Goal: Check status

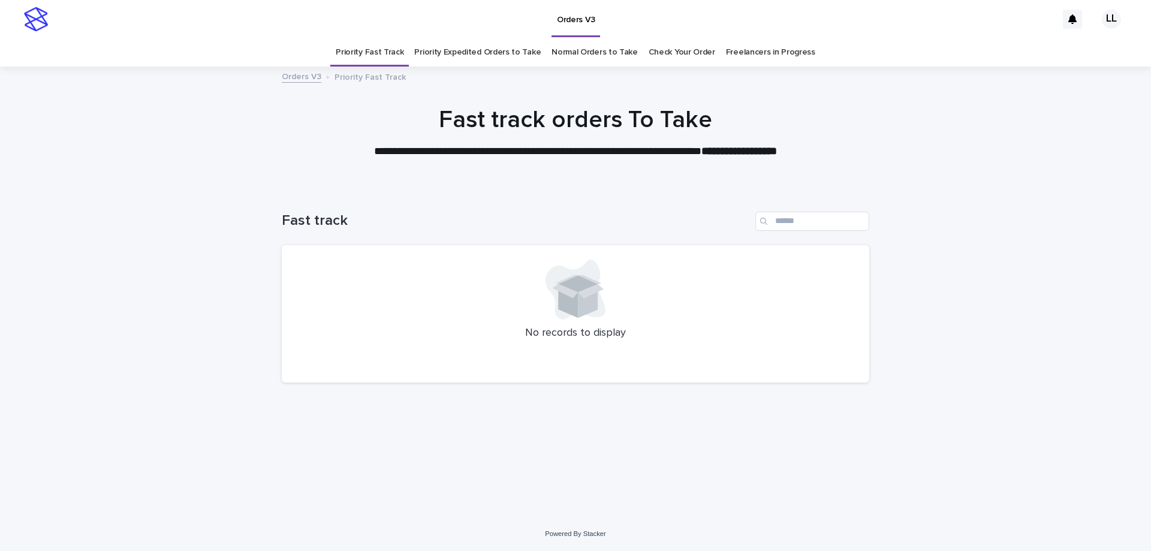
click at [650, 56] on link "Check Your Order" at bounding box center [682, 52] width 67 height 28
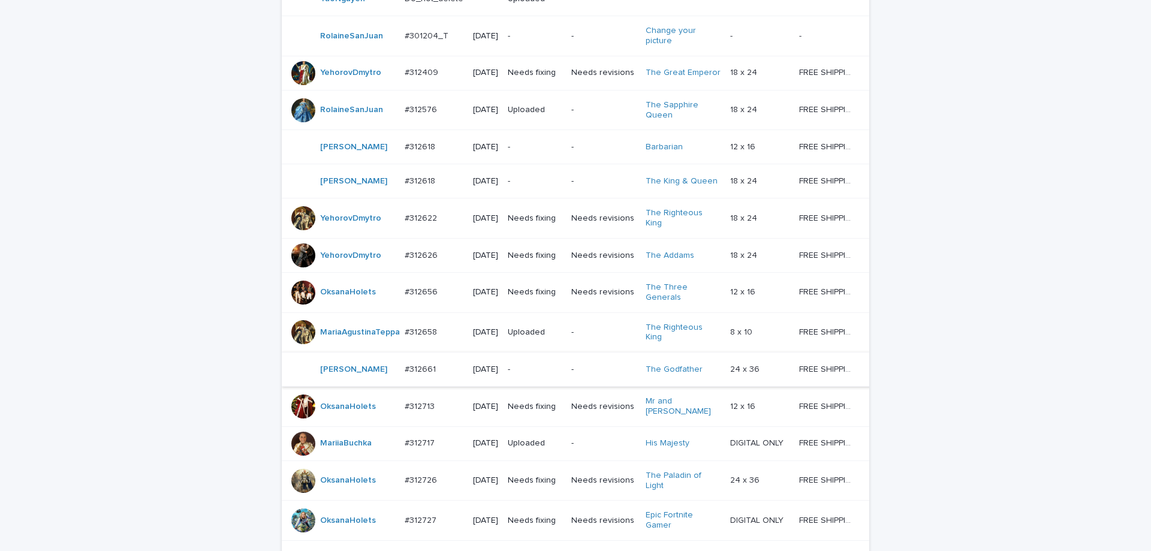
scroll to position [224, 0]
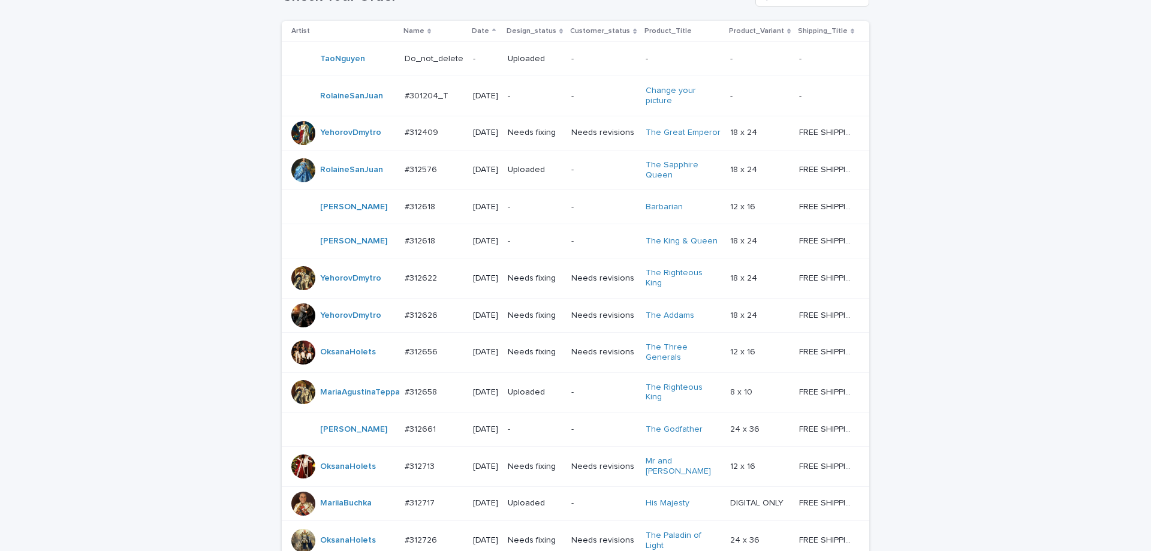
click at [592, 202] on td "-" at bounding box center [603, 207] width 74 height 34
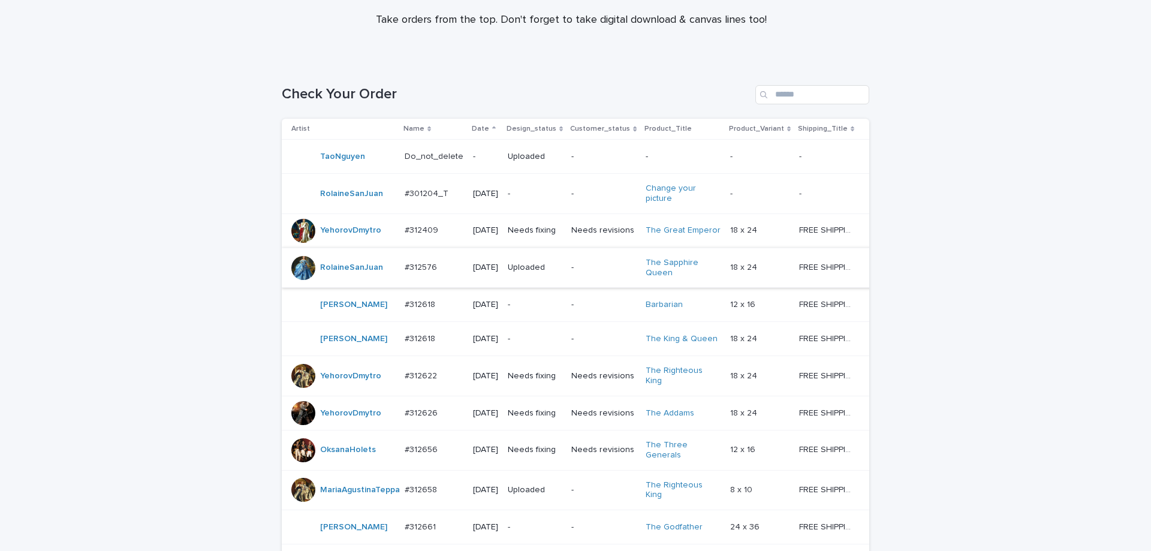
scroll to position [218, 0]
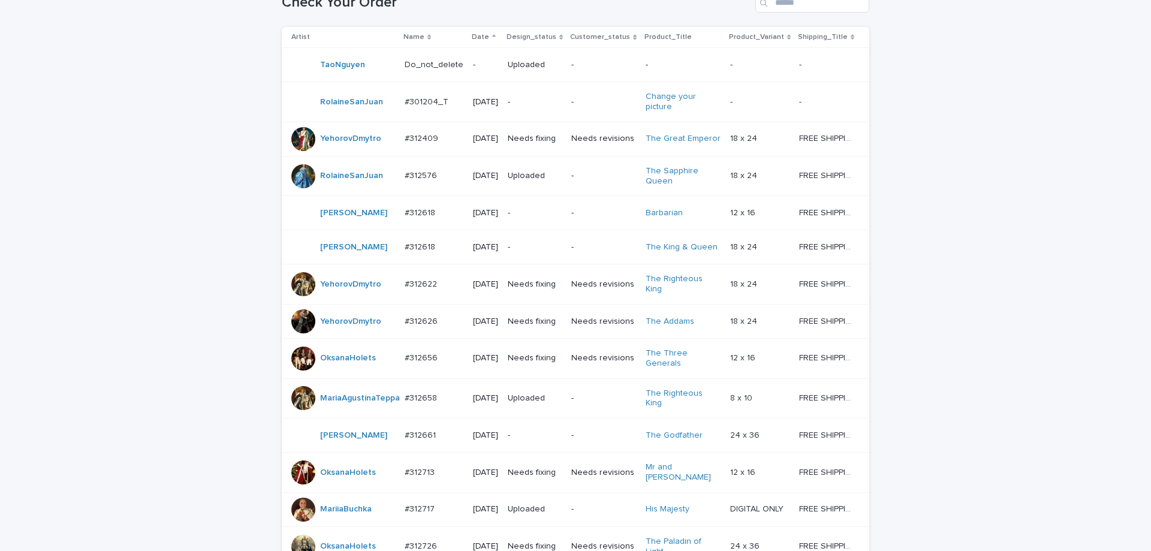
click at [560, 252] on p "-" at bounding box center [535, 247] width 54 height 10
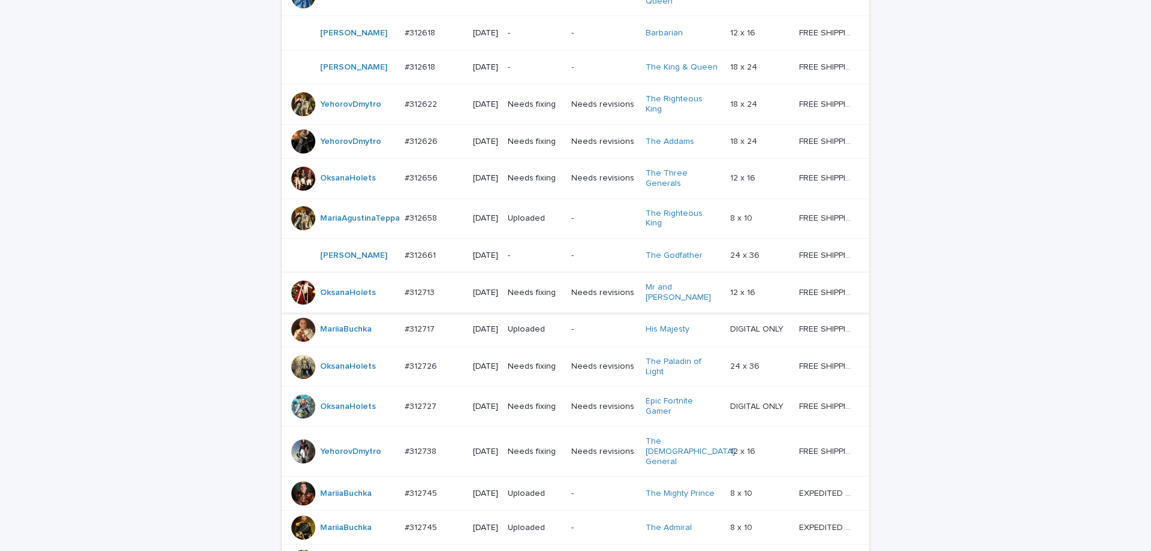
scroll to position [458, 0]
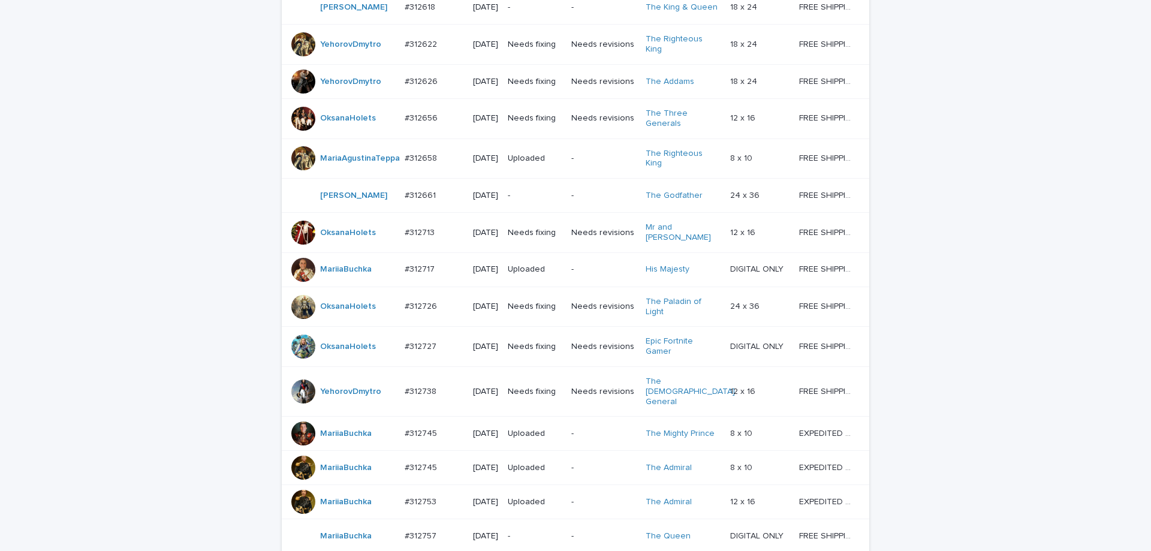
click at [564, 213] on td "-" at bounding box center [535, 196] width 64 height 34
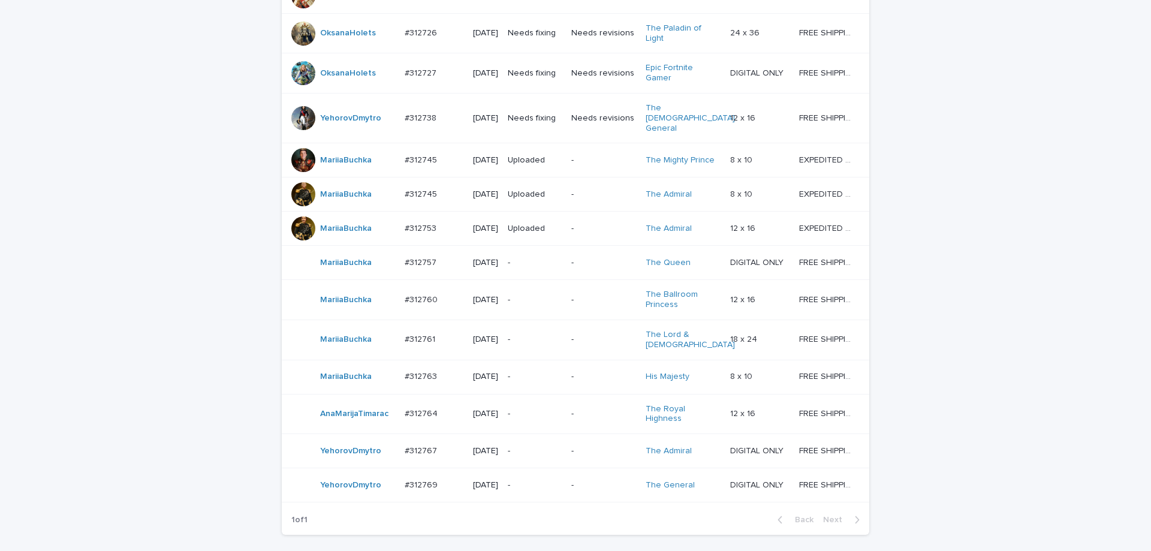
scroll to position [884, 0]
